Goal: Find specific page/section: Find specific page/section

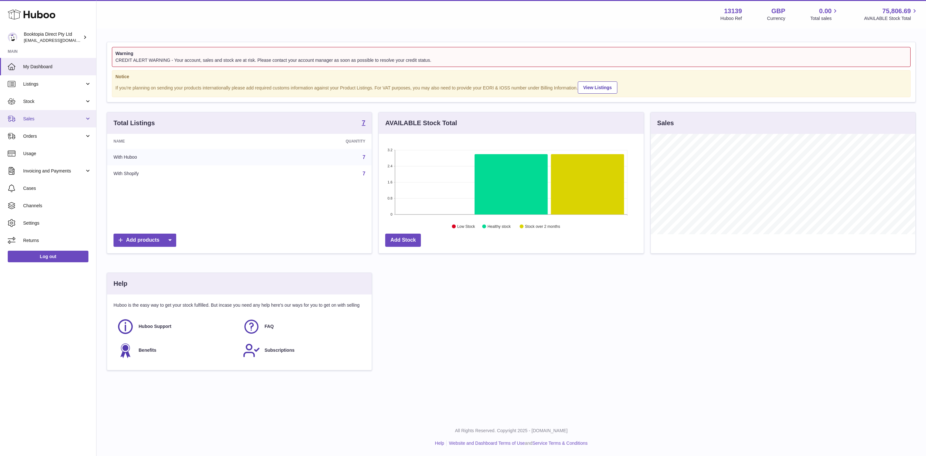
click at [46, 119] on span "Sales" at bounding box center [53, 119] width 61 height 6
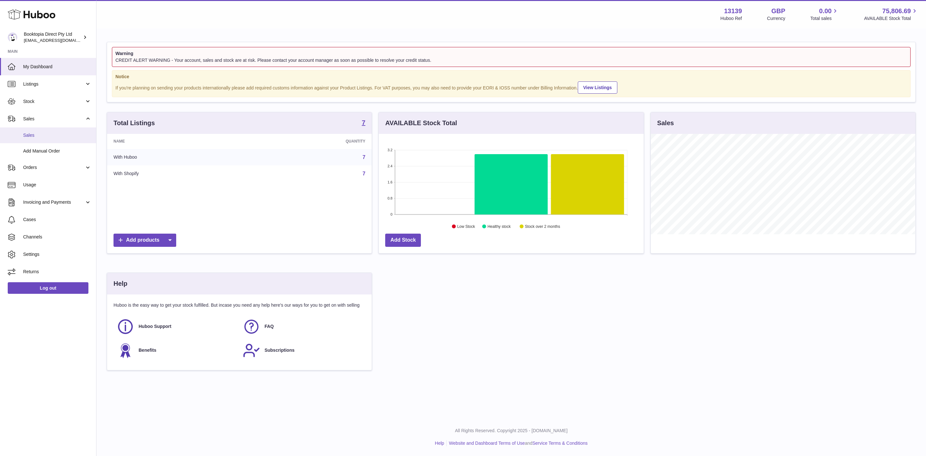
click at [48, 135] on span "Sales" at bounding box center [57, 135] width 68 height 6
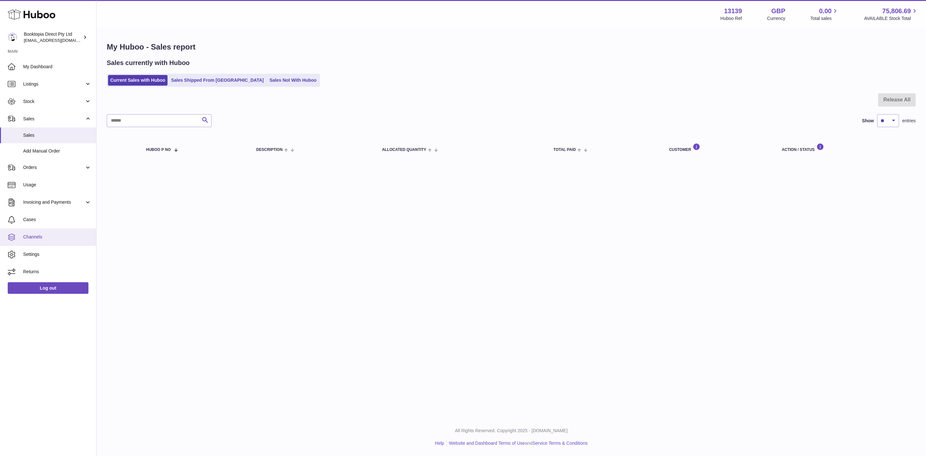
click at [56, 241] on link "Channels" at bounding box center [48, 236] width 96 height 17
click at [49, 164] on span "Orders" at bounding box center [53, 167] width 61 height 6
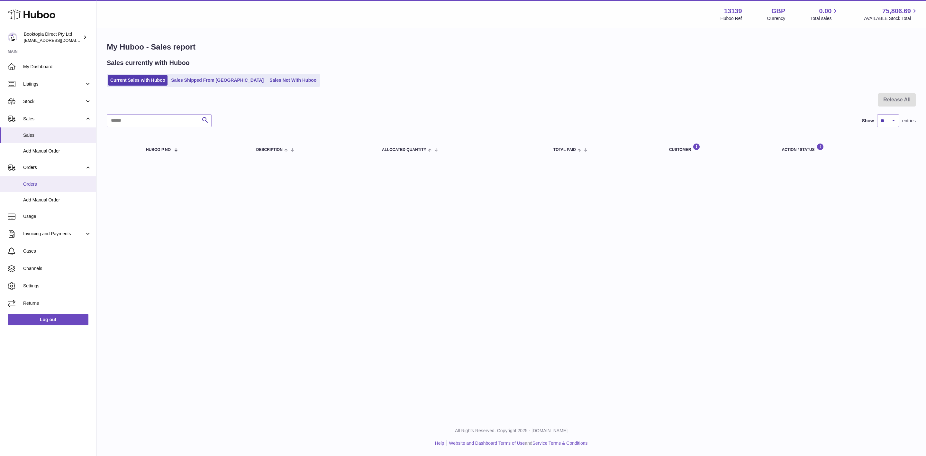
click at [45, 185] on span "Orders" at bounding box center [57, 184] width 68 height 6
